Goal: Task Accomplishment & Management: Manage account settings

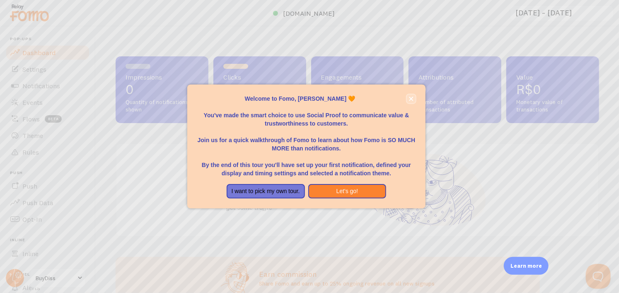
click at [409, 96] on button "close," at bounding box center [411, 99] width 9 height 9
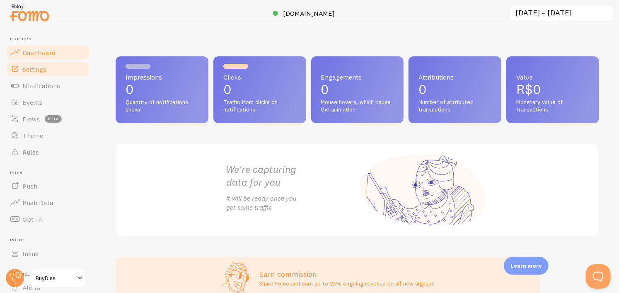
click at [57, 62] on link "Settings" at bounding box center [47, 69] width 85 height 17
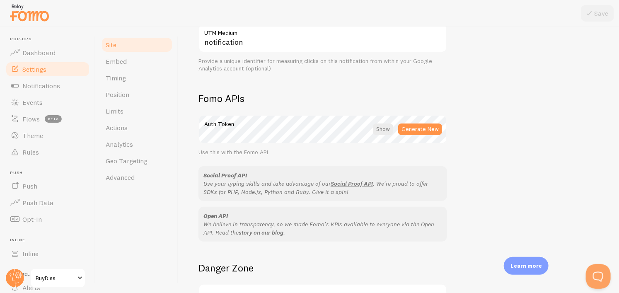
scroll to position [489, 0]
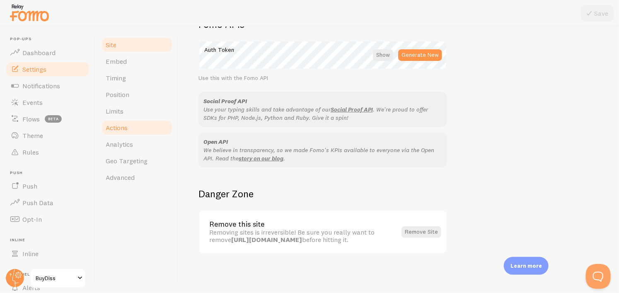
click at [129, 126] on link "Actions" at bounding box center [137, 127] width 73 height 17
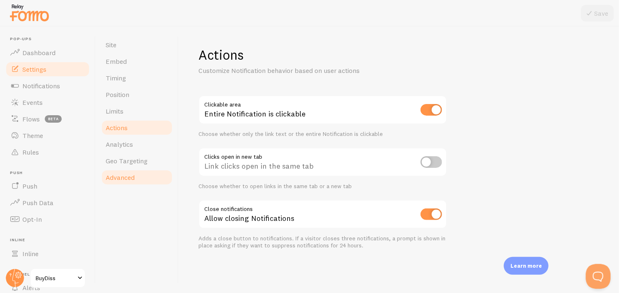
click at [126, 175] on span "Advanced" at bounding box center [120, 177] width 29 height 8
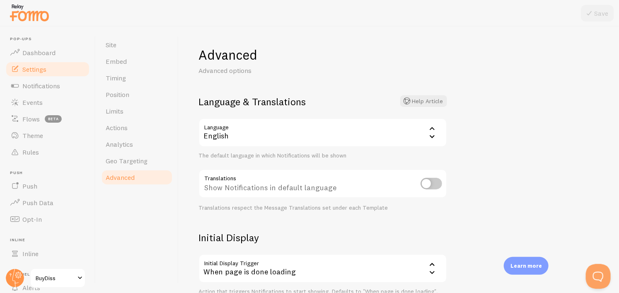
click at [273, 136] on div "English" at bounding box center [323, 132] width 249 height 29
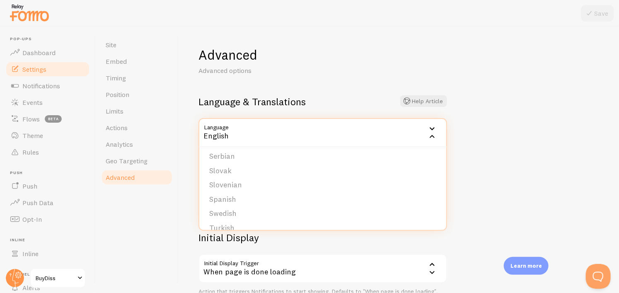
scroll to position [342, 0]
click at [540, 136] on div "Advanced Advanced options Language & Translations Help Article Language en Engl…" at bounding box center [399, 160] width 441 height 267
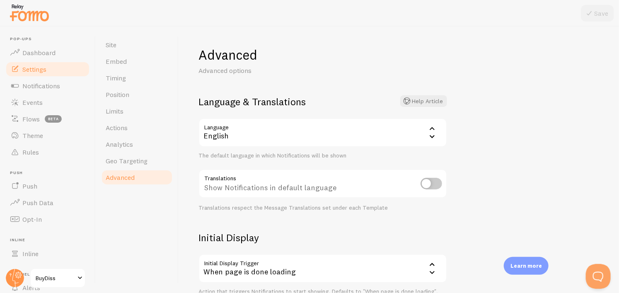
scroll to position [41, 0]
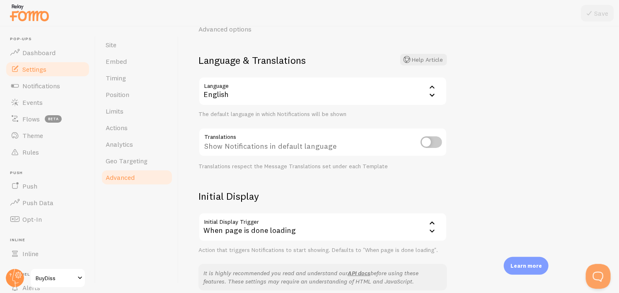
click at [432, 141] on input "checkbox" at bounding box center [432, 142] width 22 height 12
click at [434, 142] on input "checkbox" at bounding box center [432, 142] width 22 height 12
checkbox input "false"
click at [424, 92] on div "English" at bounding box center [323, 91] width 249 height 29
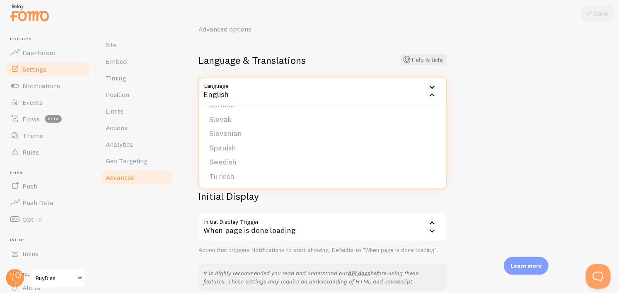
click at [424, 92] on div "English" at bounding box center [323, 91] width 249 height 29
